Goal: Information Seeking & Learning: Understand process/instructions

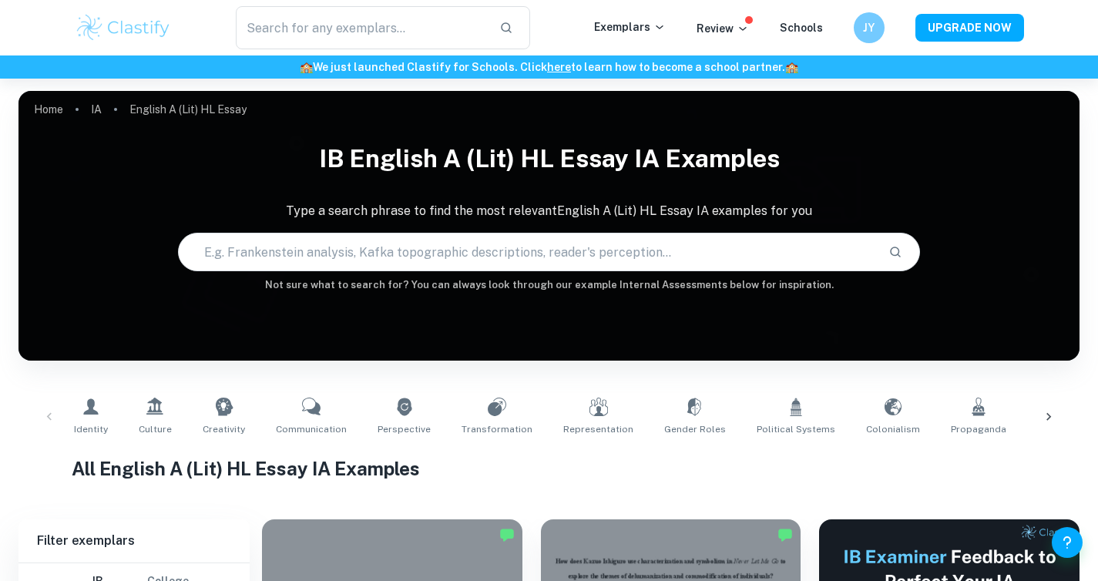
scroll to position [752, 0]
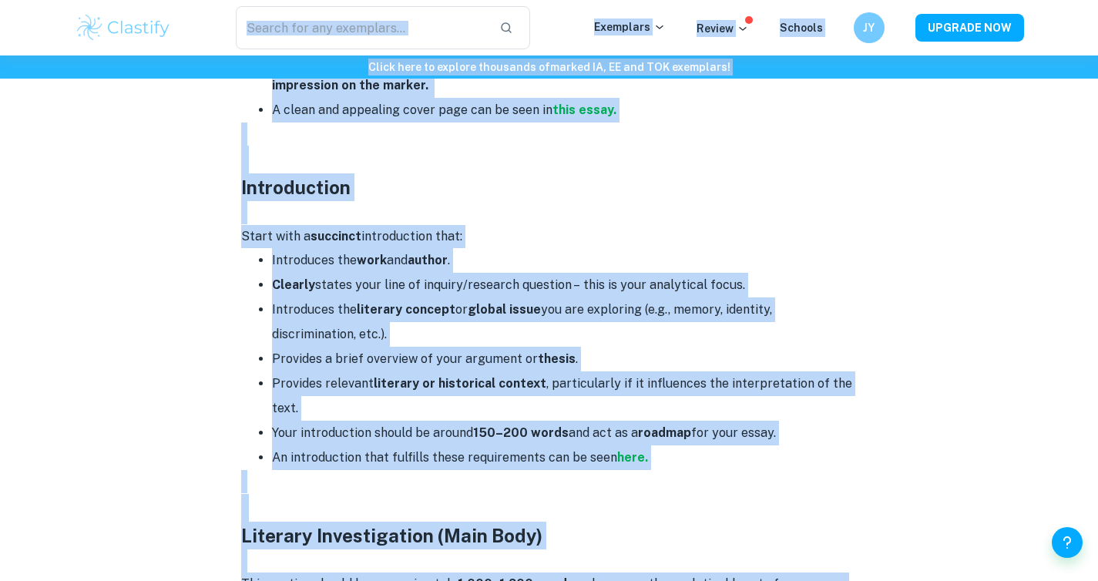
scroll to position [1097, 0]
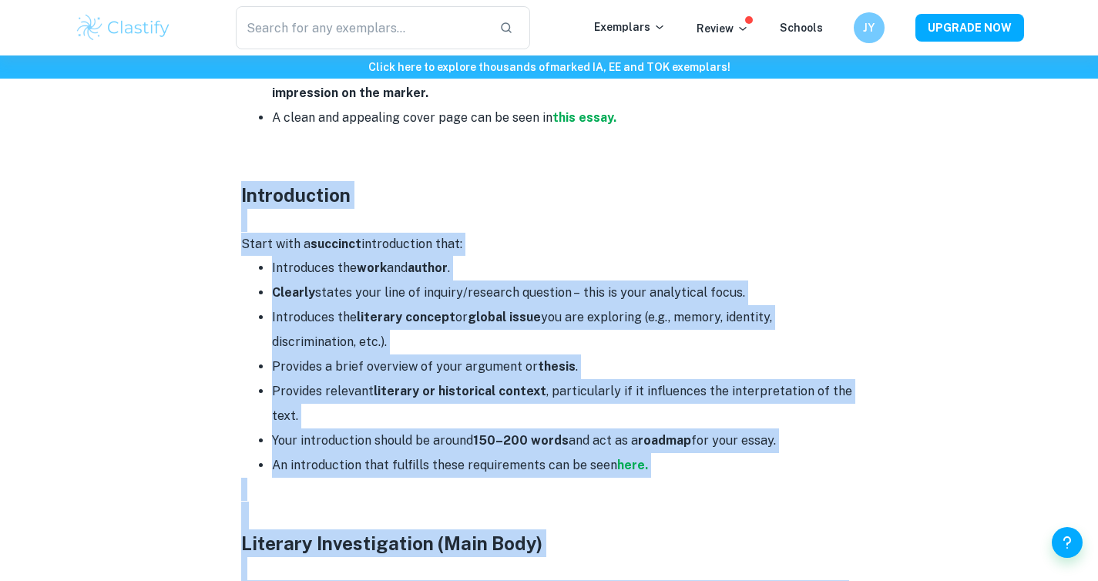
drag, startPoint x: 632, startPoint y: 203, endPoint x: 234, endPoint y: 159, distance: 399.7
click at [234, 159] on div "English A Literature HL Essay Format and Structure By Wojtek • July 4, 2025 Get…" at bounding box center [549, 565] width 949 height 3087
copy div "Introduction Start with a succinct introduction that: Introduces the work and a…"
